Goal: Transaction & Acquisition: Download file/media

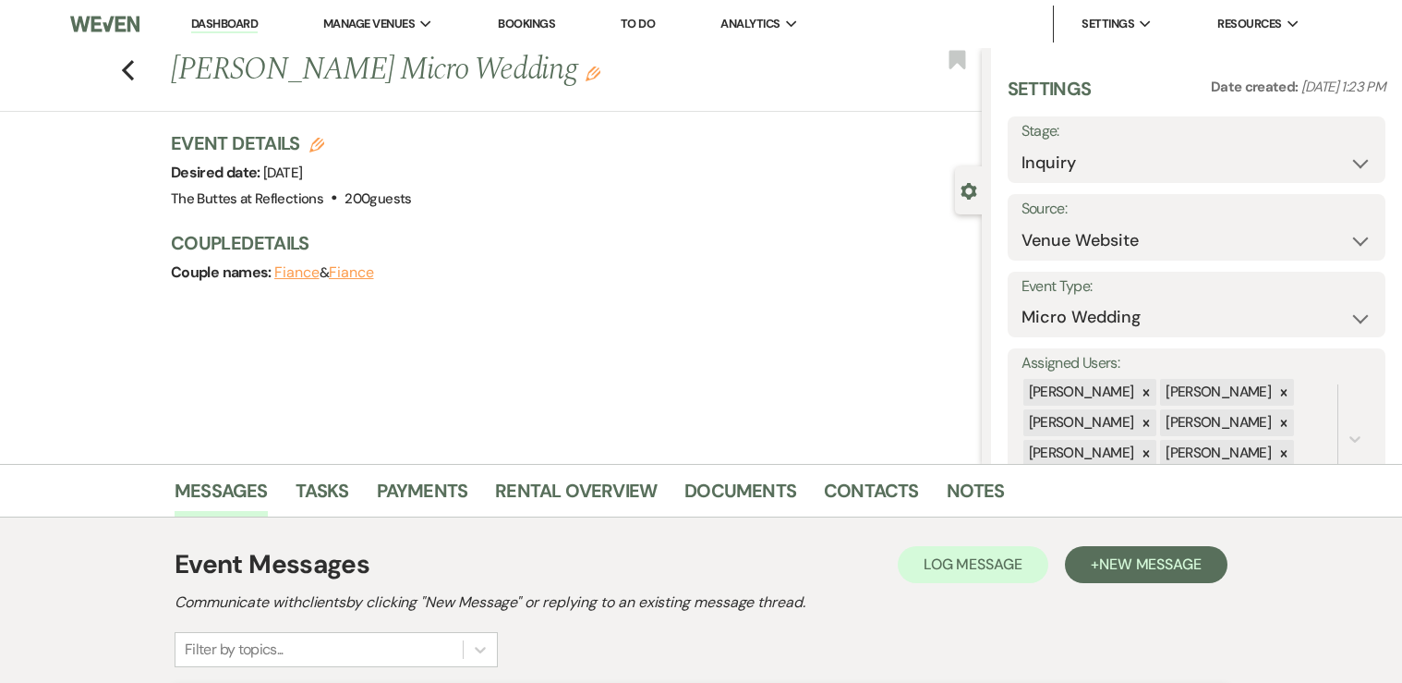
select select "5"
select select "16"
click at [233, 23] on link "Dashboard" at bounding box center [224, 25] width 66 height 18
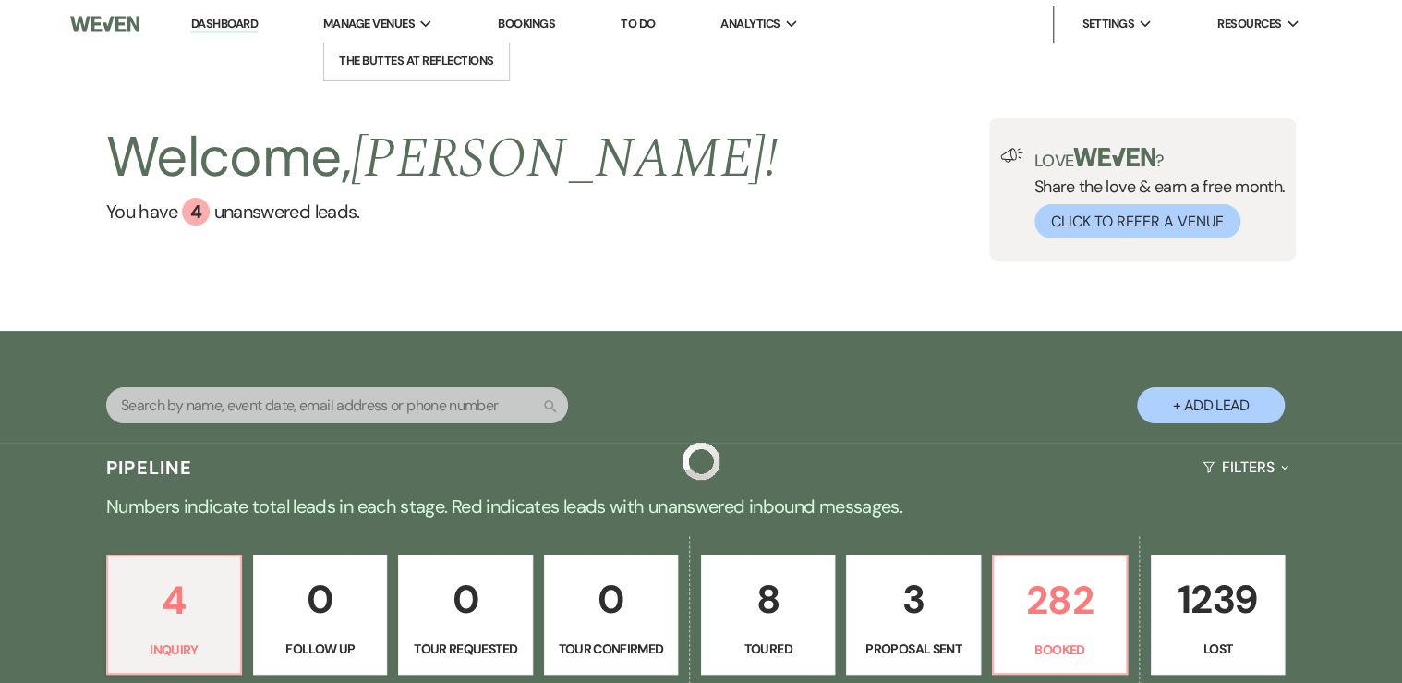
click at [406, 24] on span "Manage Venues" at bounding box center [368, 24] width 91 height 18
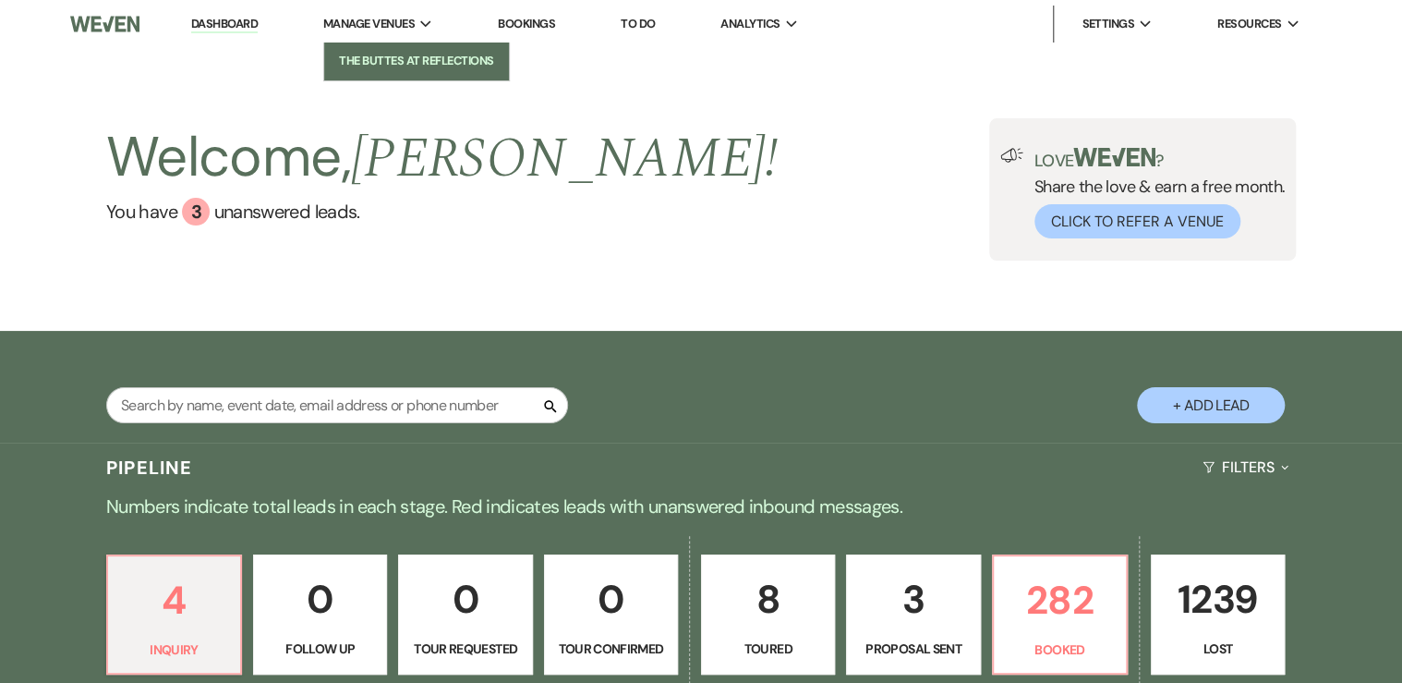
click at [415, 60] on li "The Buttes at Reflections" at bounding box center [416, 61] width 166 height 18
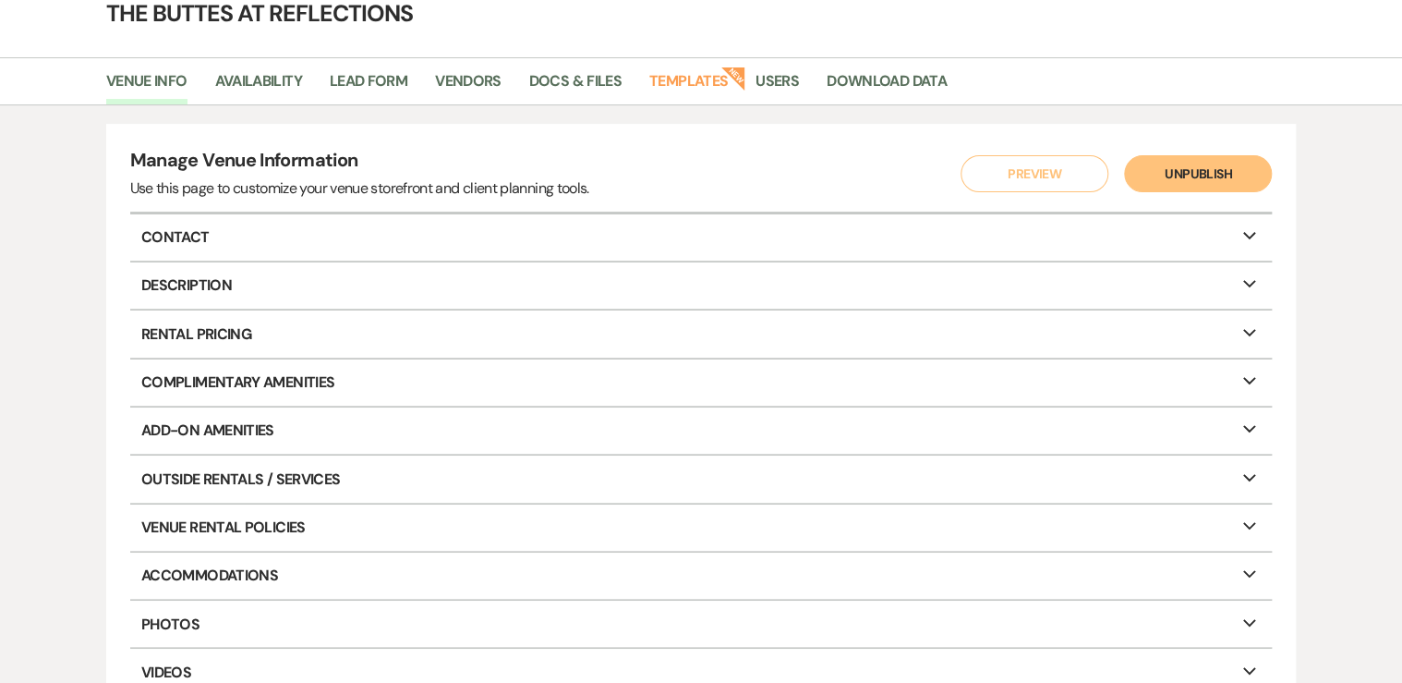
scroll to position [74, 0]
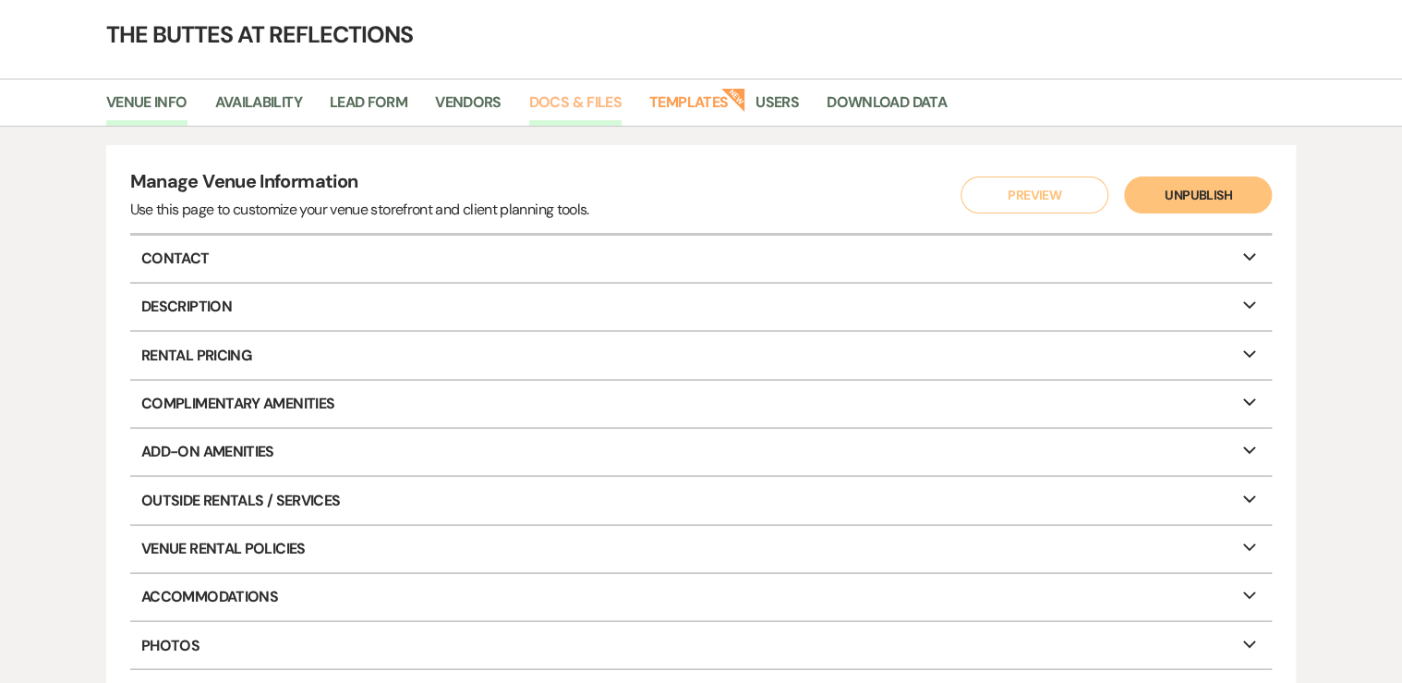
click at [570, 95] on link "Docs & Files" at bounding box center [575, 108] width 92 height 35
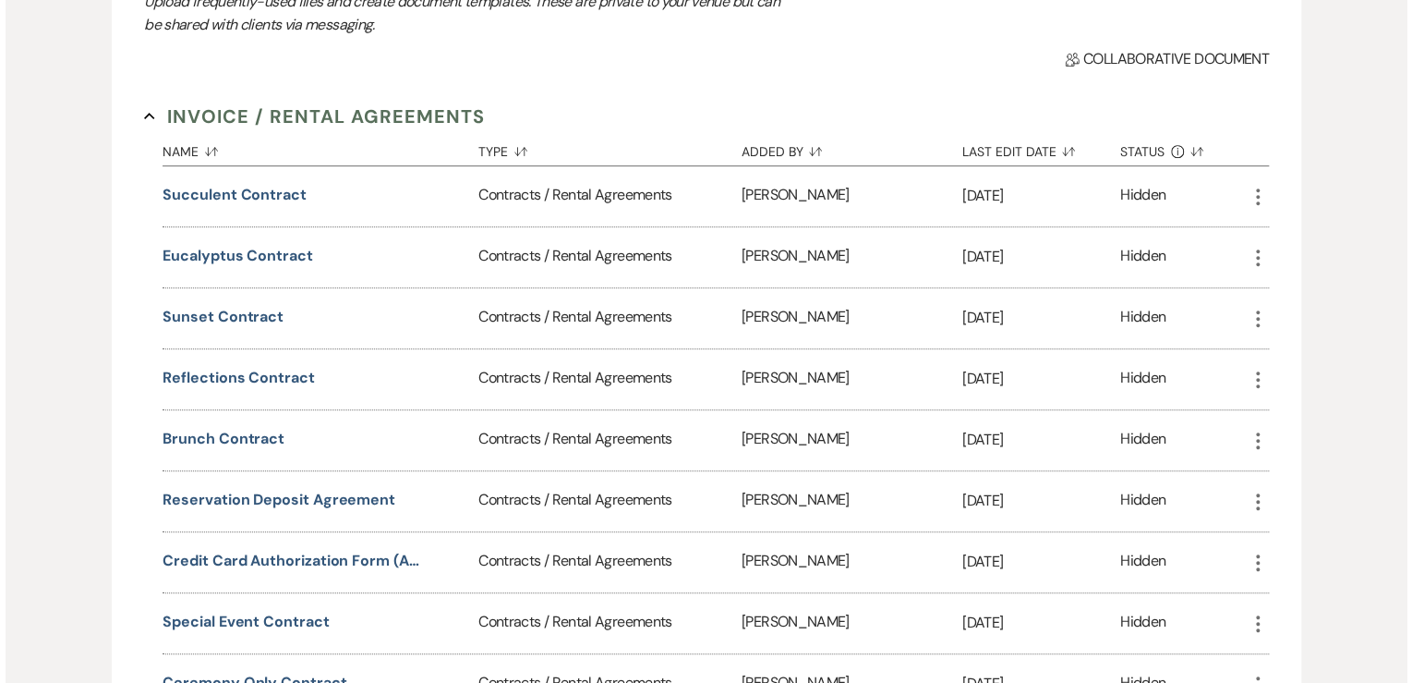
scroll to position [369, 0]
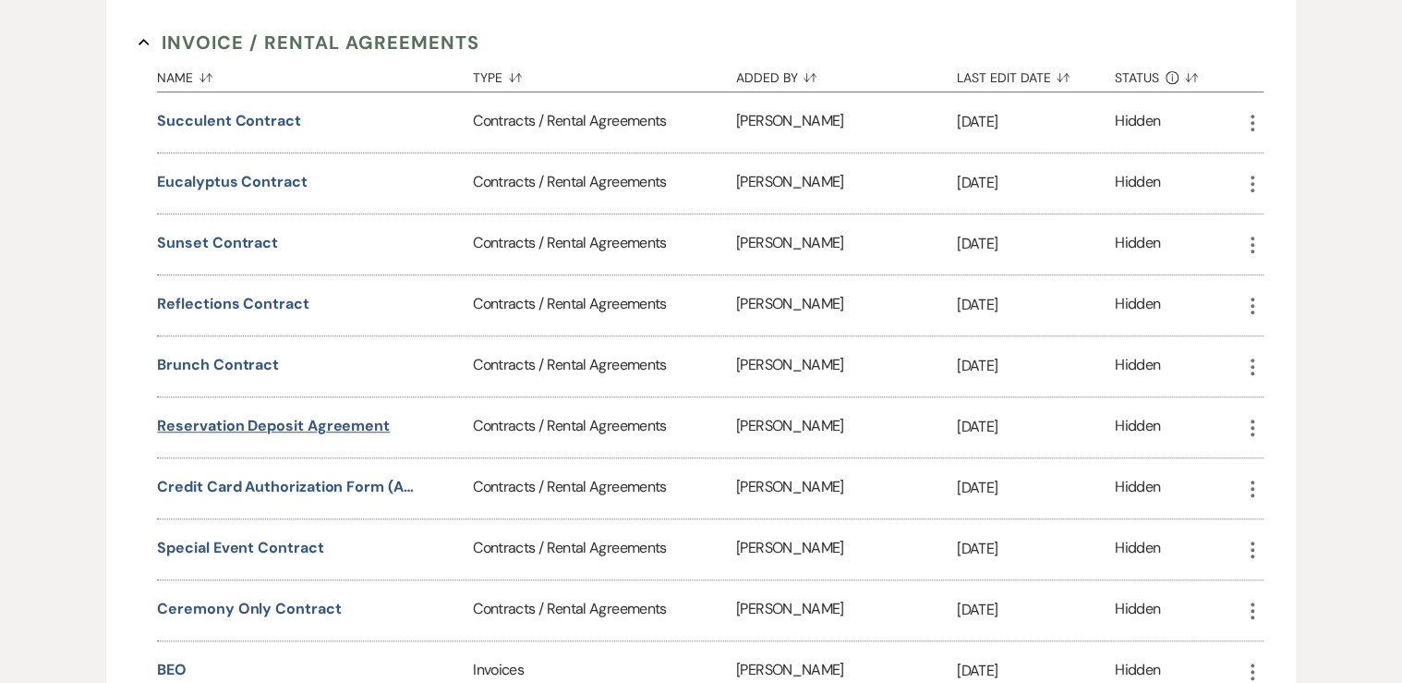
click at [358, 417] on button "Reservation Deposit Agreement" at bounding box center [273, 426] width 233 height 22
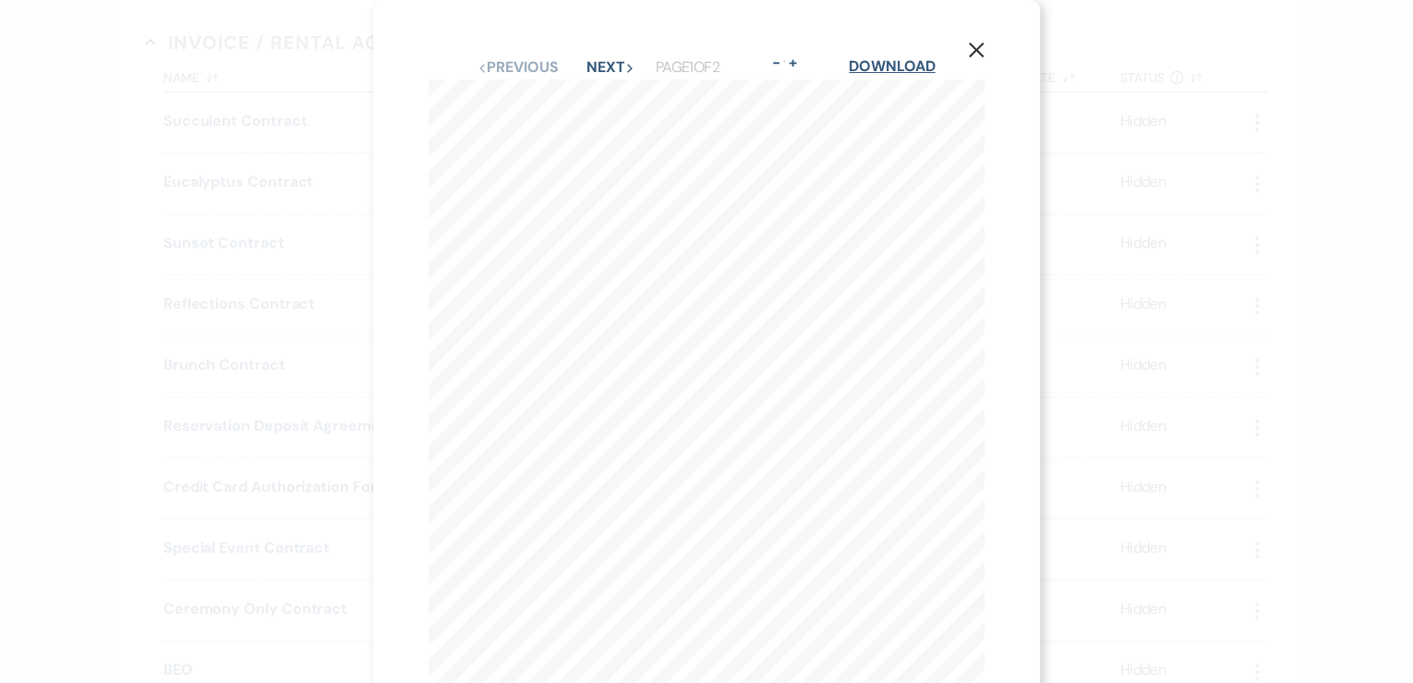
click at [895, 64] on link "Download" at bounding box center [892, 65] width 86 height 19
